Goal: Complete application form

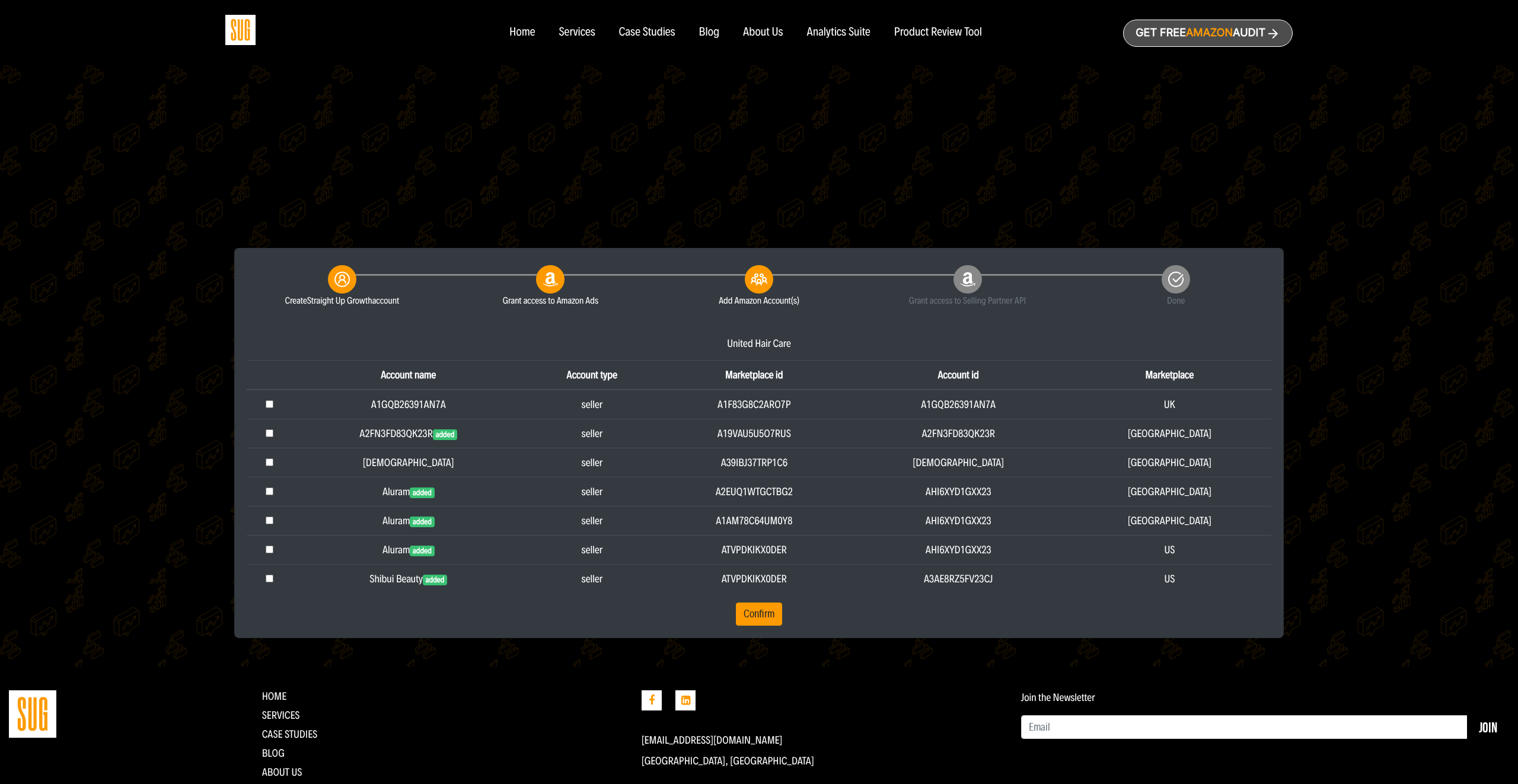
scroll to position [186, 0]
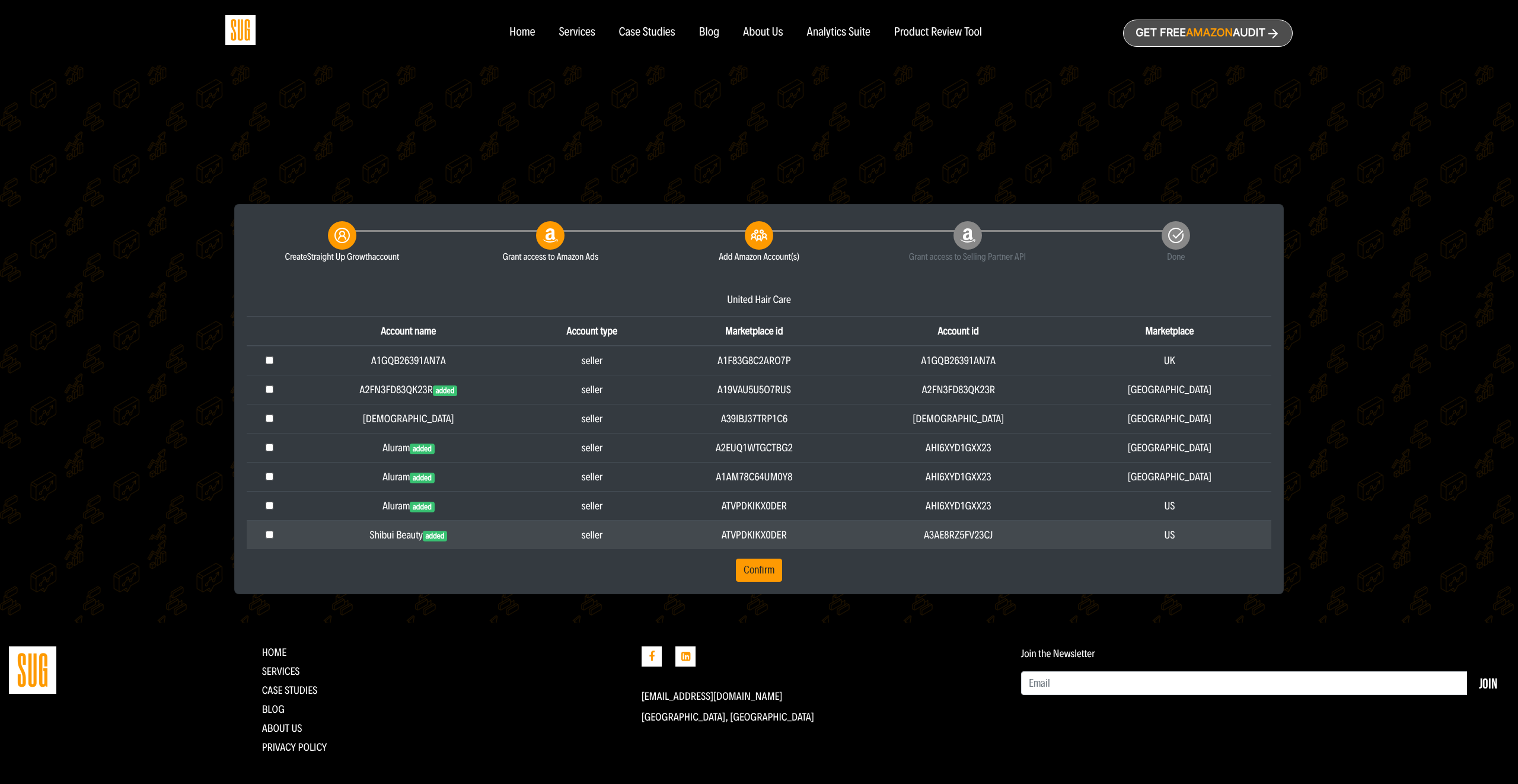
click at [272, 534] on input "checkbox" at bounding box center [270, 535] width 8 height 8
click at [273, 539] on td at bounding box center [270, 535] width 46 height 29
click at [273, 537] on input "checkbox" at bounding box center [270, 535] width 8 height 8
checkbox input "true"
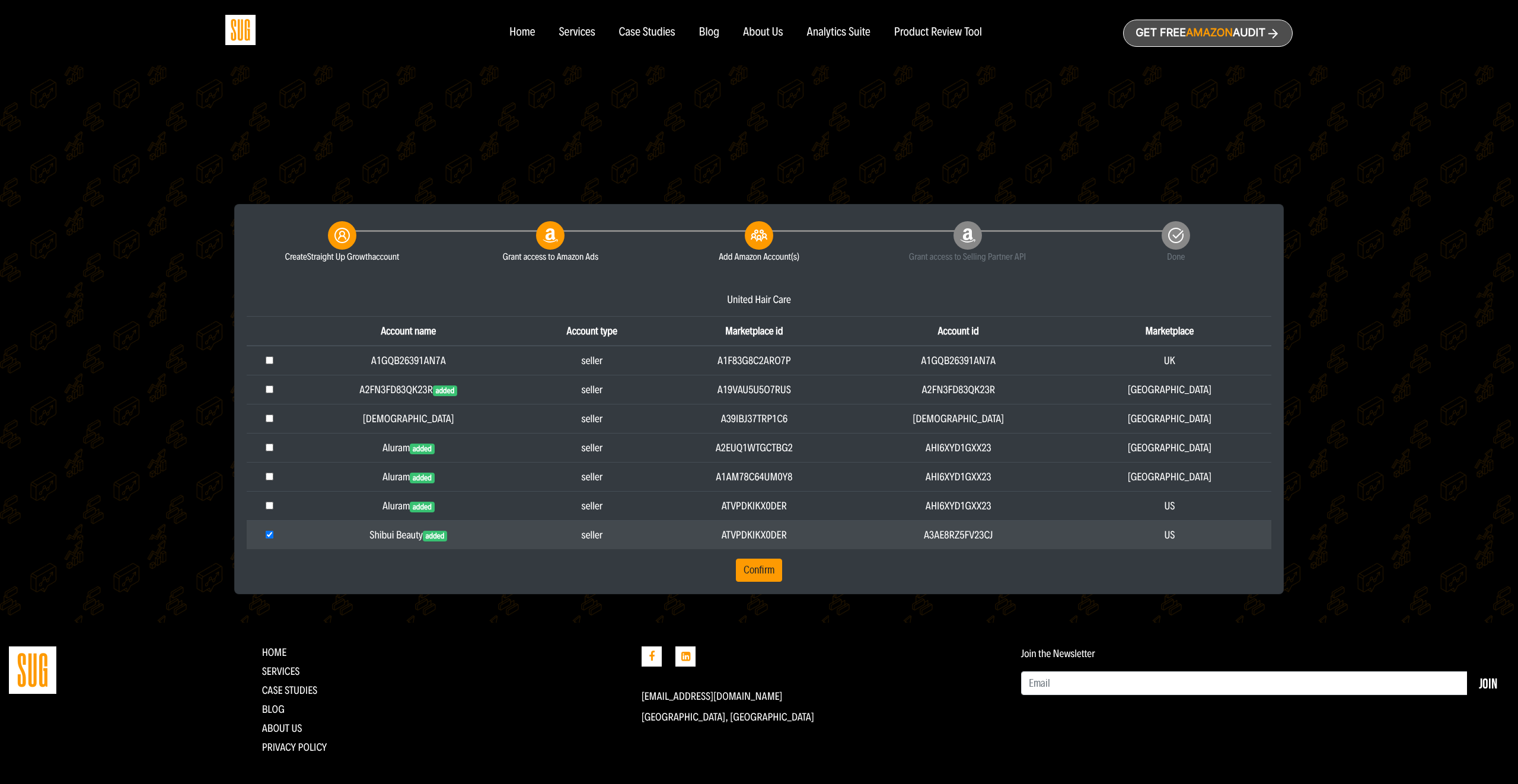
click at [826, 531] on td "ATVPDKIKX0DER" at bounding box center [754, 535] width 190 height 29
copy td "ATVPDKIKX0DER"
click at [1026, 538] on td "A3AE8RZ5FV23CJ" at bounding box center [958, 535] width 219 height 29
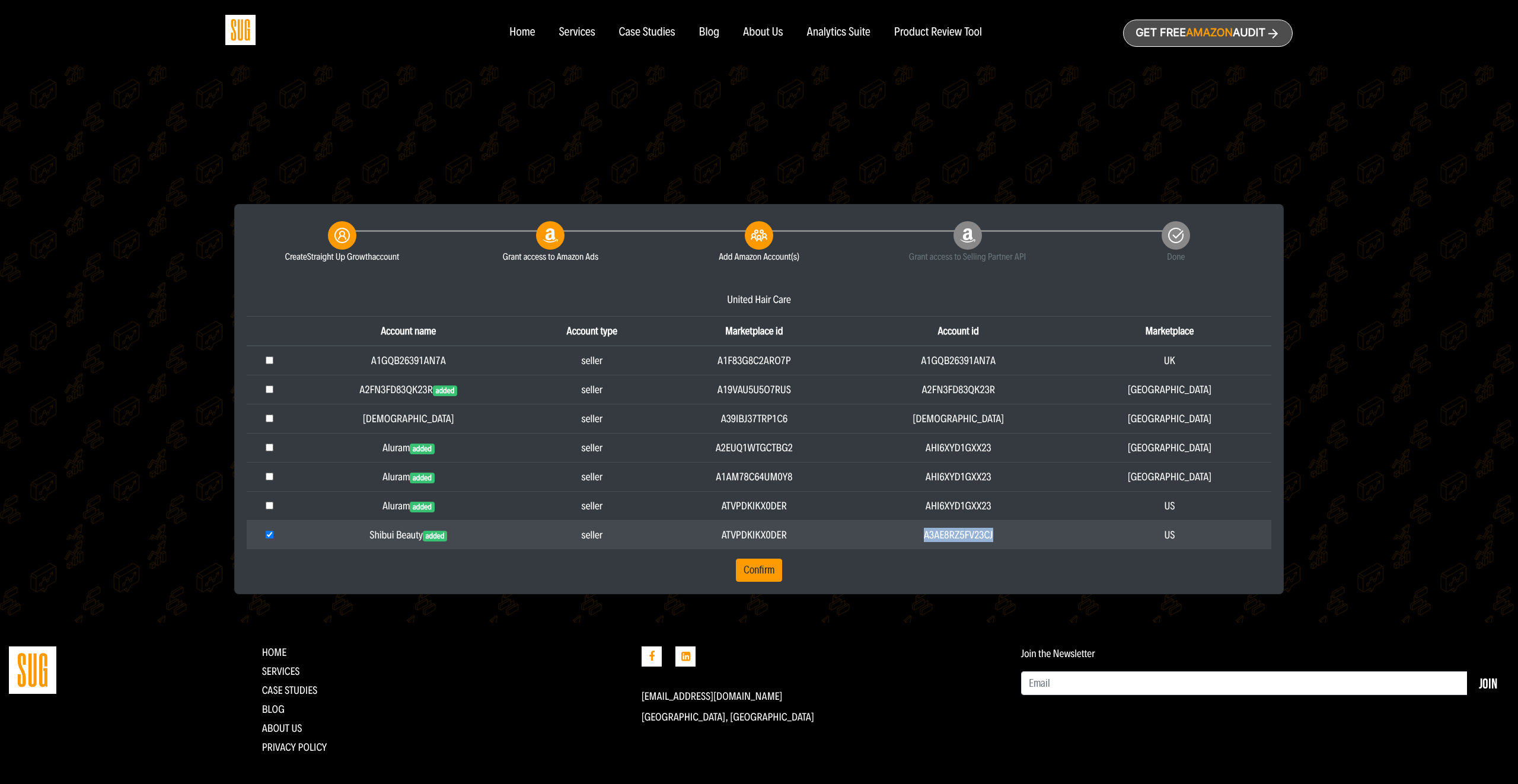
copy td "A3AE8RZ5FV23CJ"
